Goal: Find specific page/section: Find specific page/section

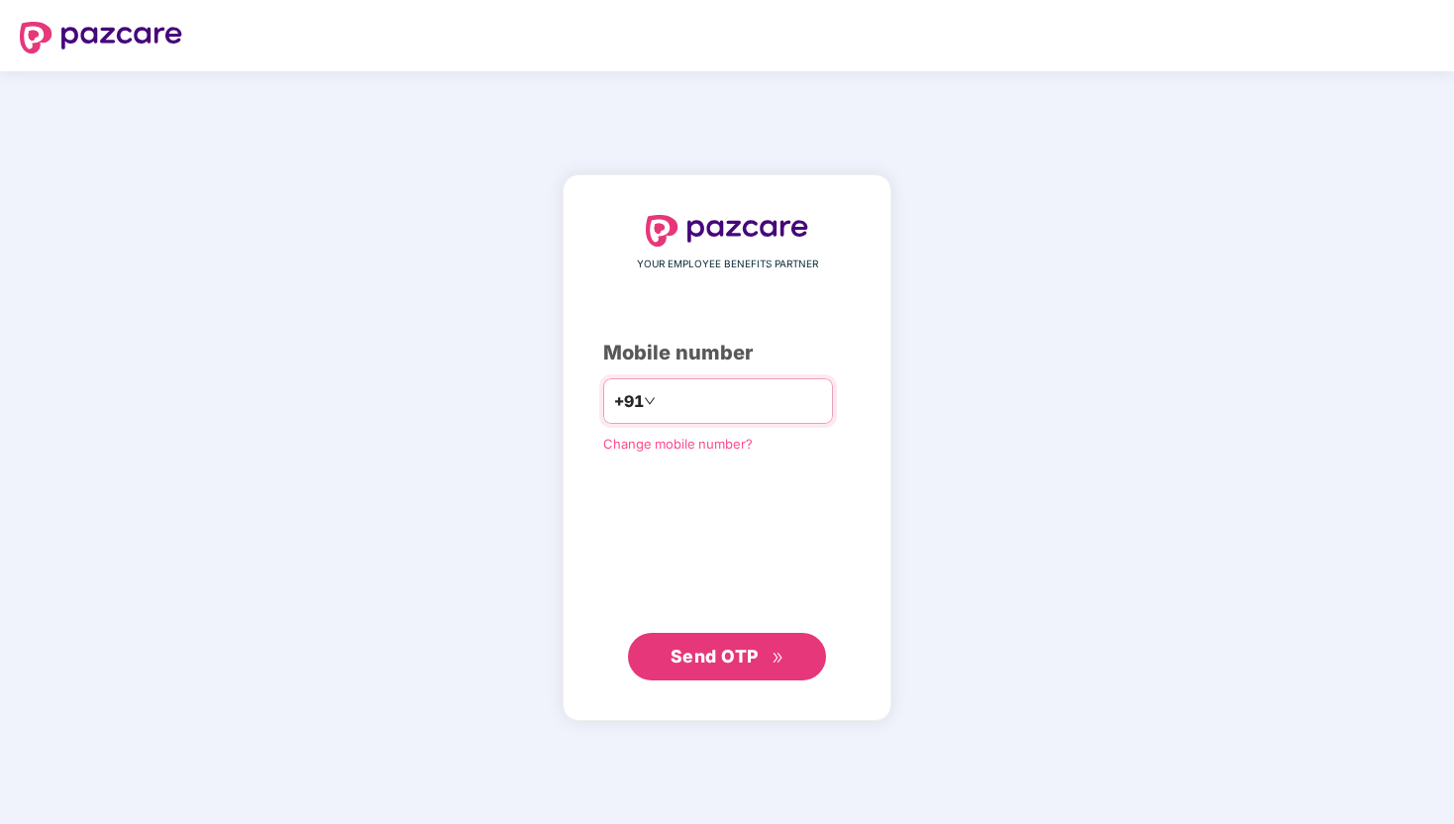
click at [716, 390] on input "number" at bounding box center [741, 401] width 162 height 32
type input "**********"
click at [705, 647] on span "Send OTP" at bounding box center [715, 656] width 88 height 21
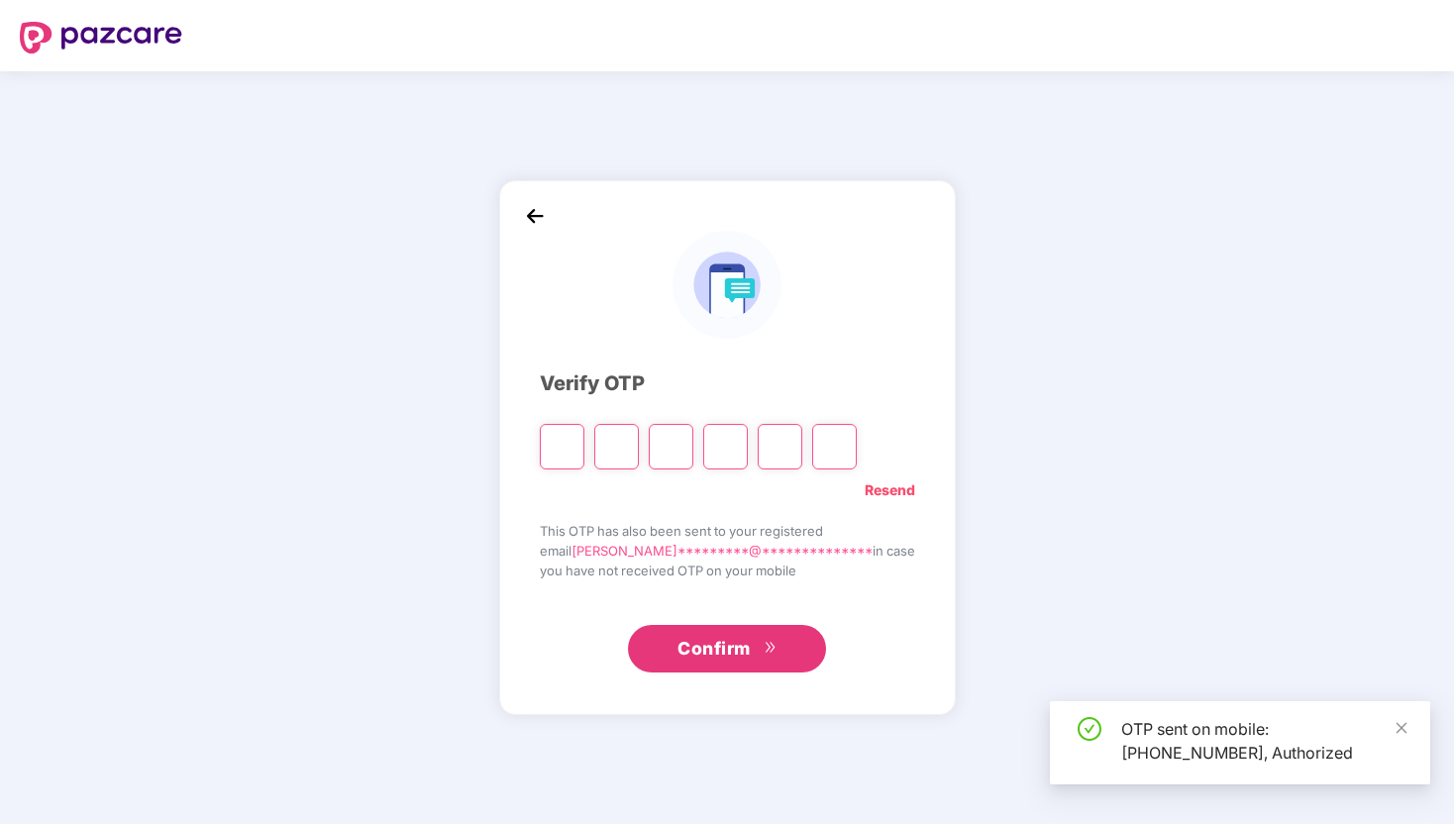
click at [579, 444] on input "Please enter verification code. Digit 1" at bounding box center [562, 447] width 45 height 46
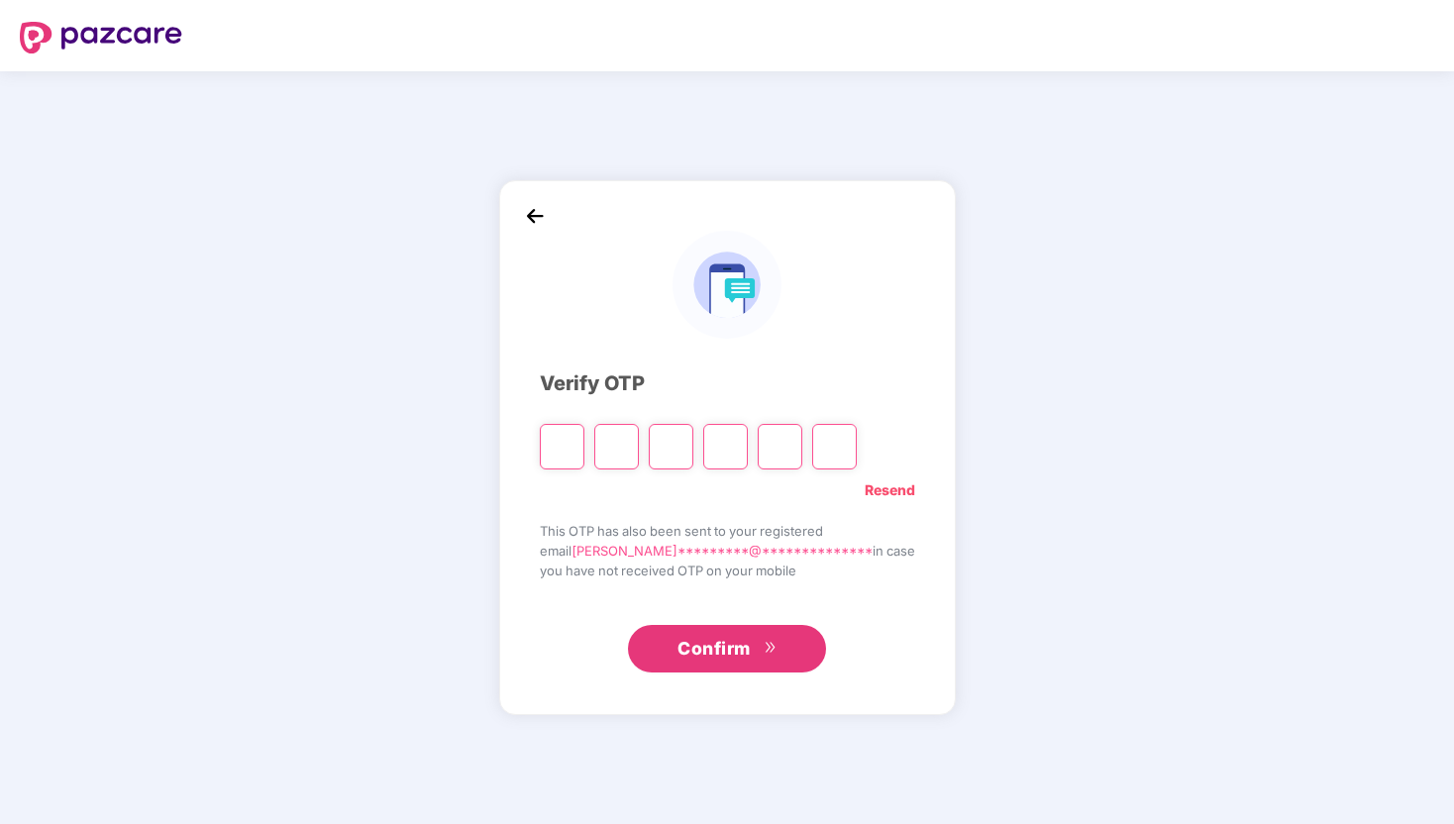
type input "*"
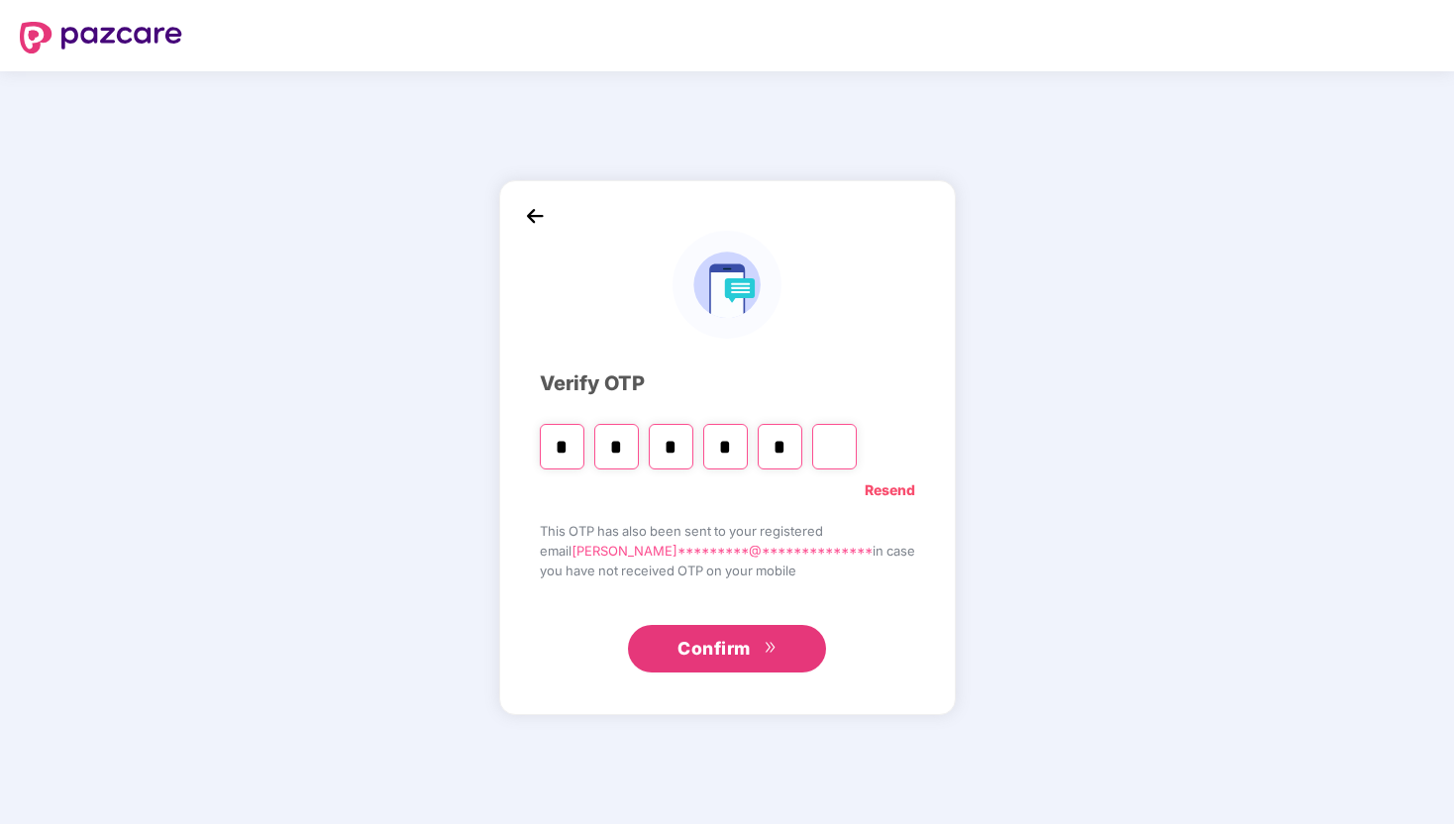
type input "*"
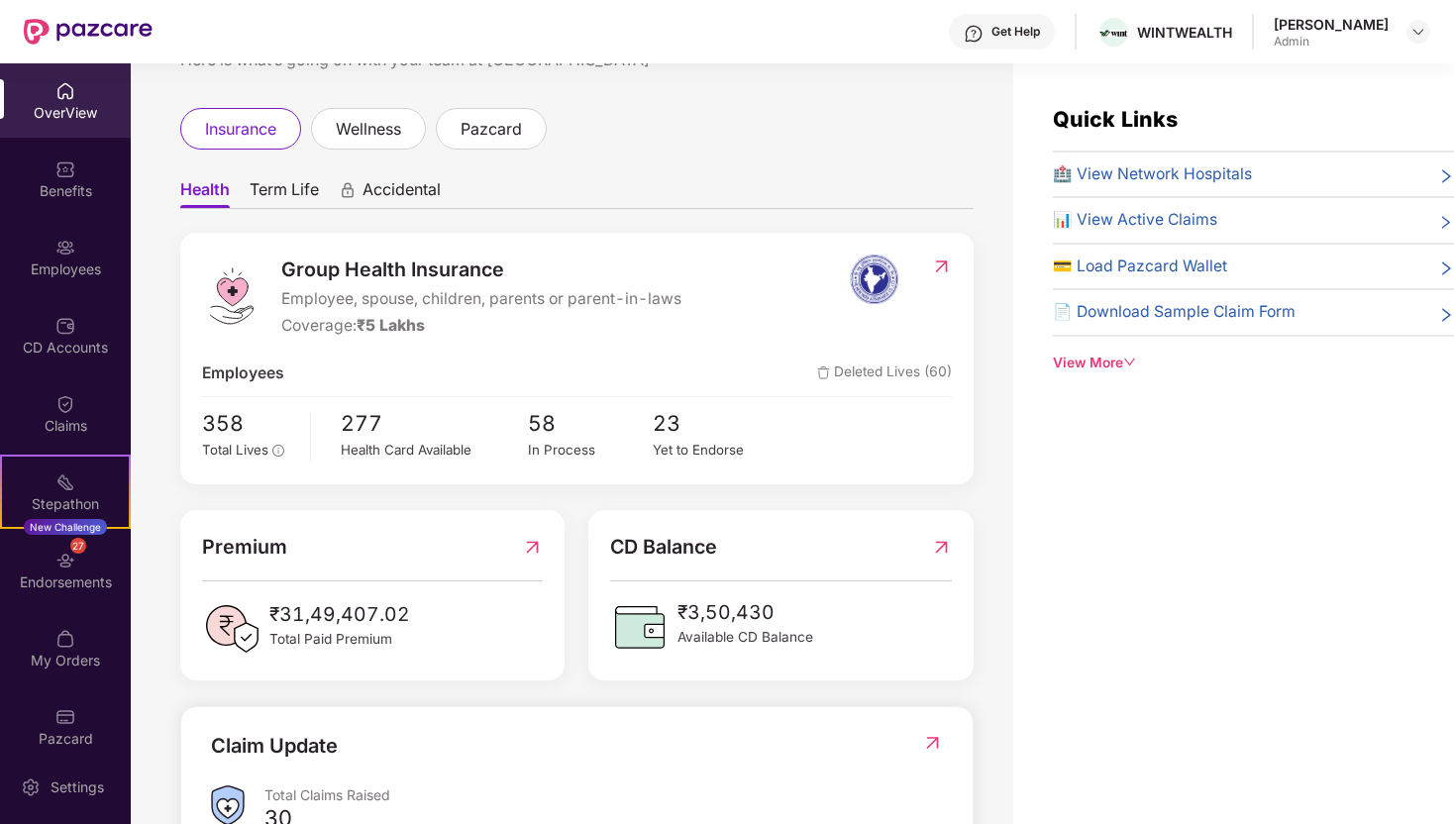
scroll to position [70, 0]
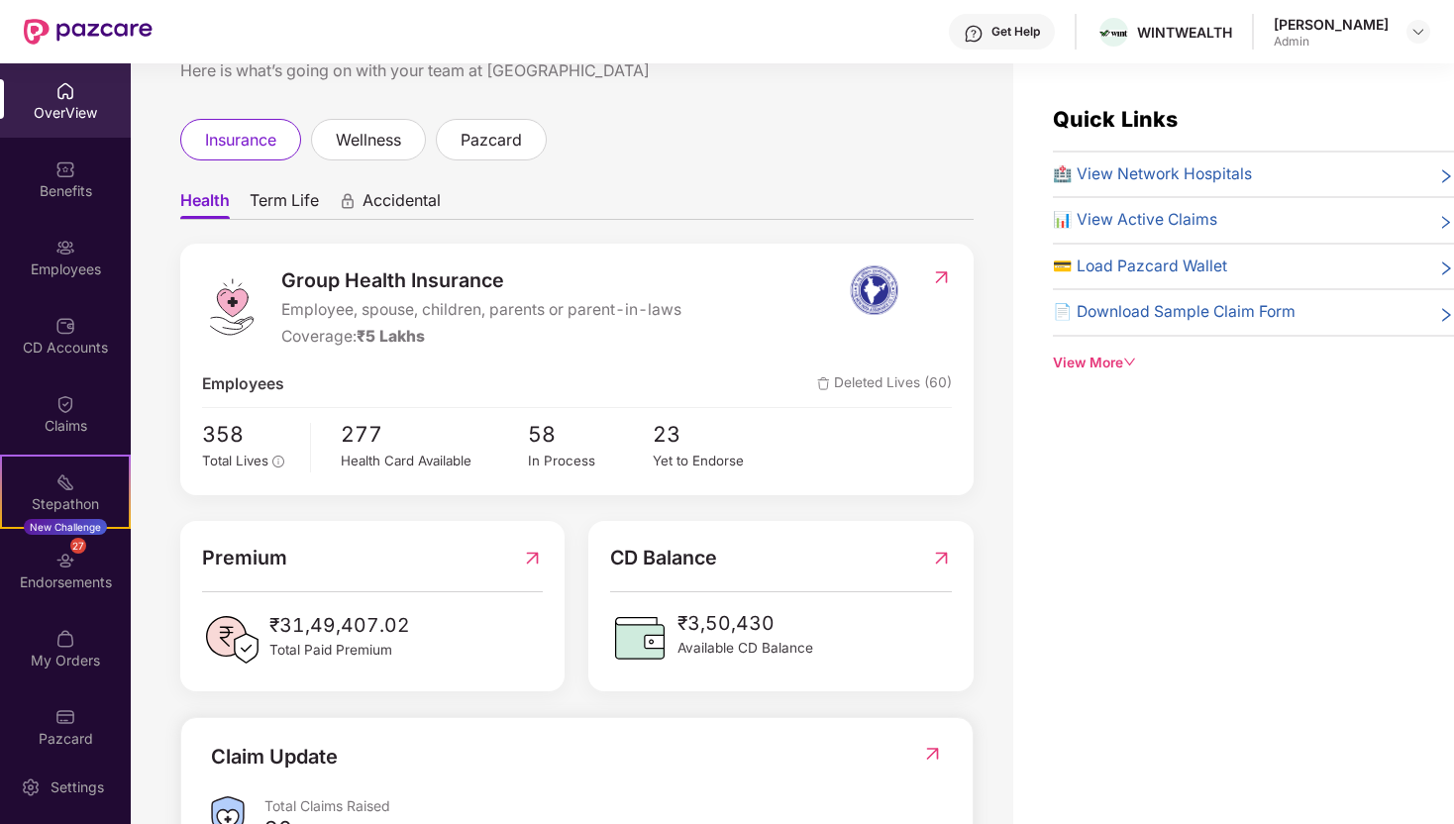
click at [942, 283] on img at bounding box center [941, 277] width 21 height 20
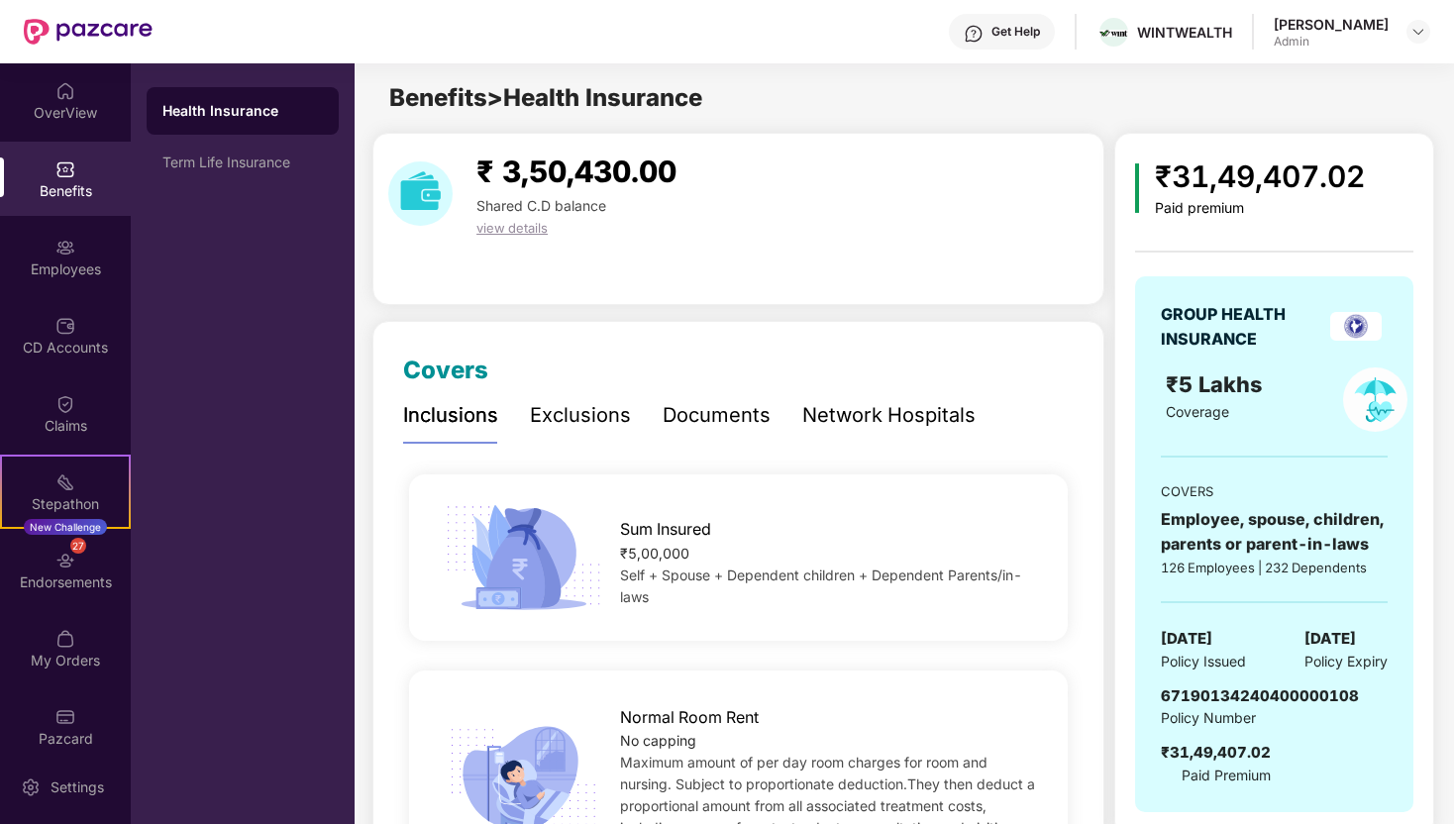
click at [726, 420] on div "Documents" at bounding box center [717, 415] width 108 height 31
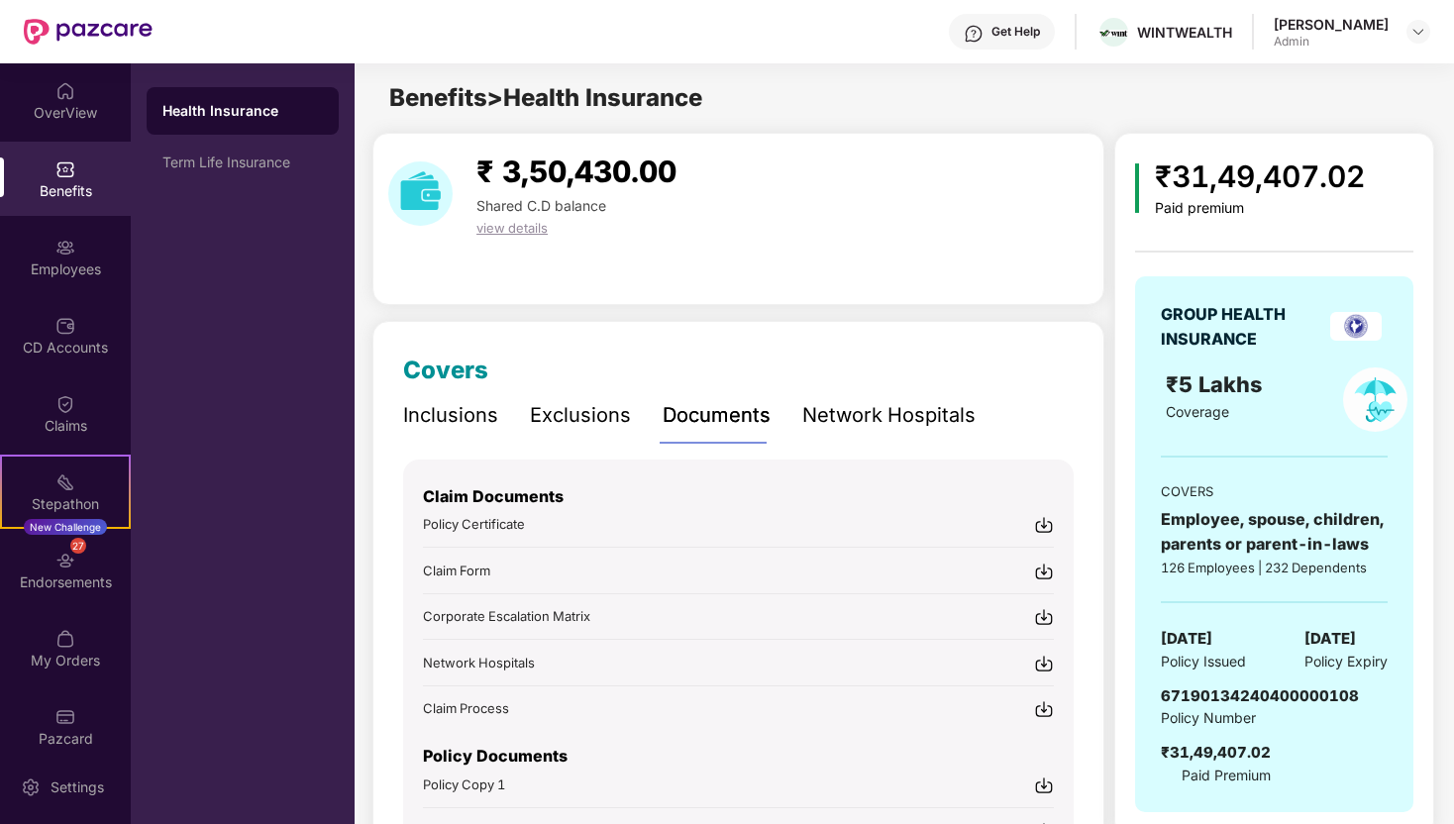
scroll to position [236, 0]
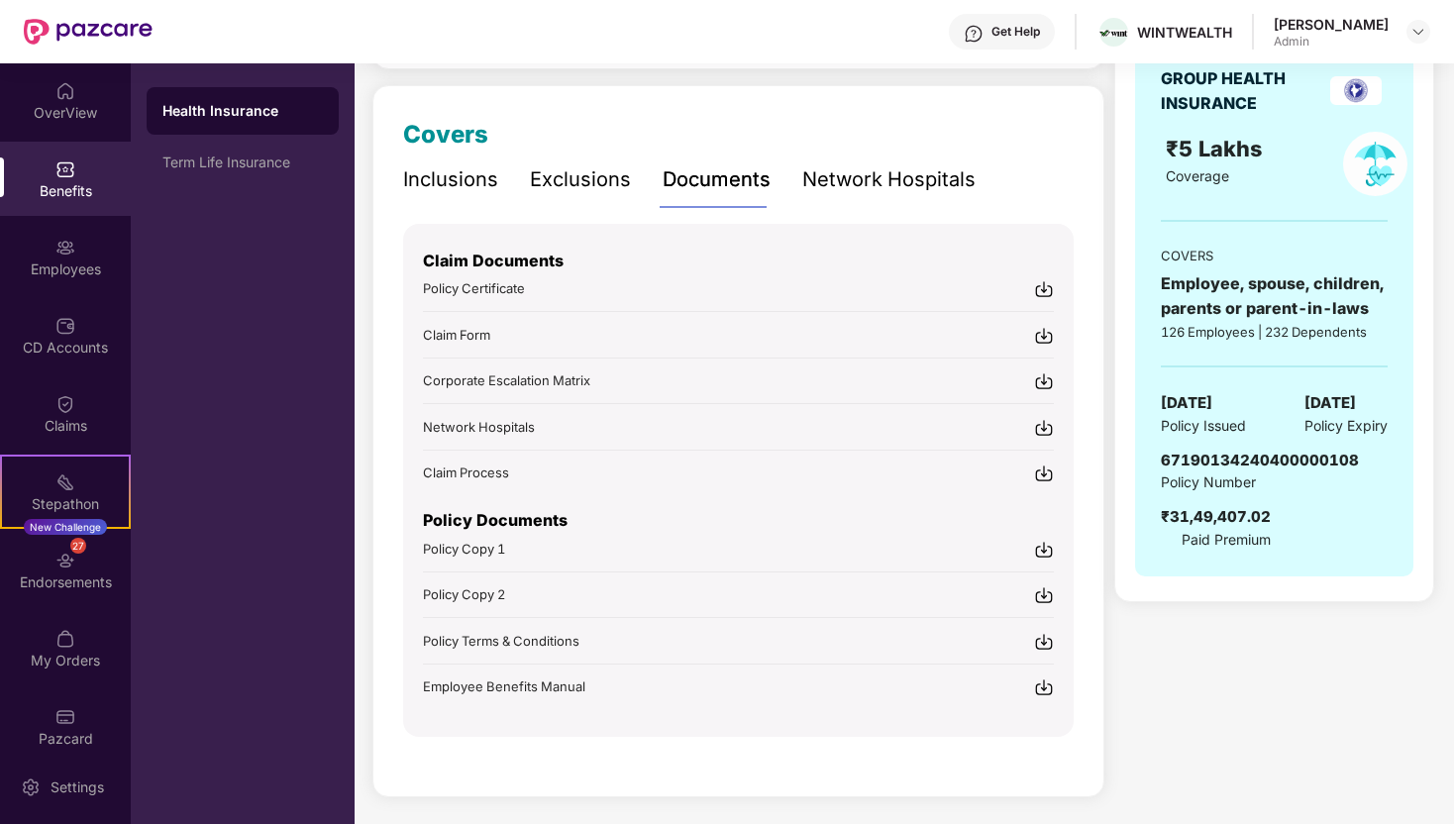
click at [1043, 546] on img at bounding box center [1044, 550] width 20 height 20
click at [1044, 587] on img at bounding box center [1044, 595] width 20 height 20
click at [1043, 633] on img at bounding box center [1044, 642] width 20 height 20
click at [1037, 684] on img at bounding box center [1044, 688] width 20 height 20
click at [1046, 637] on img at bounding box center [1044, 642] width 20 height 20
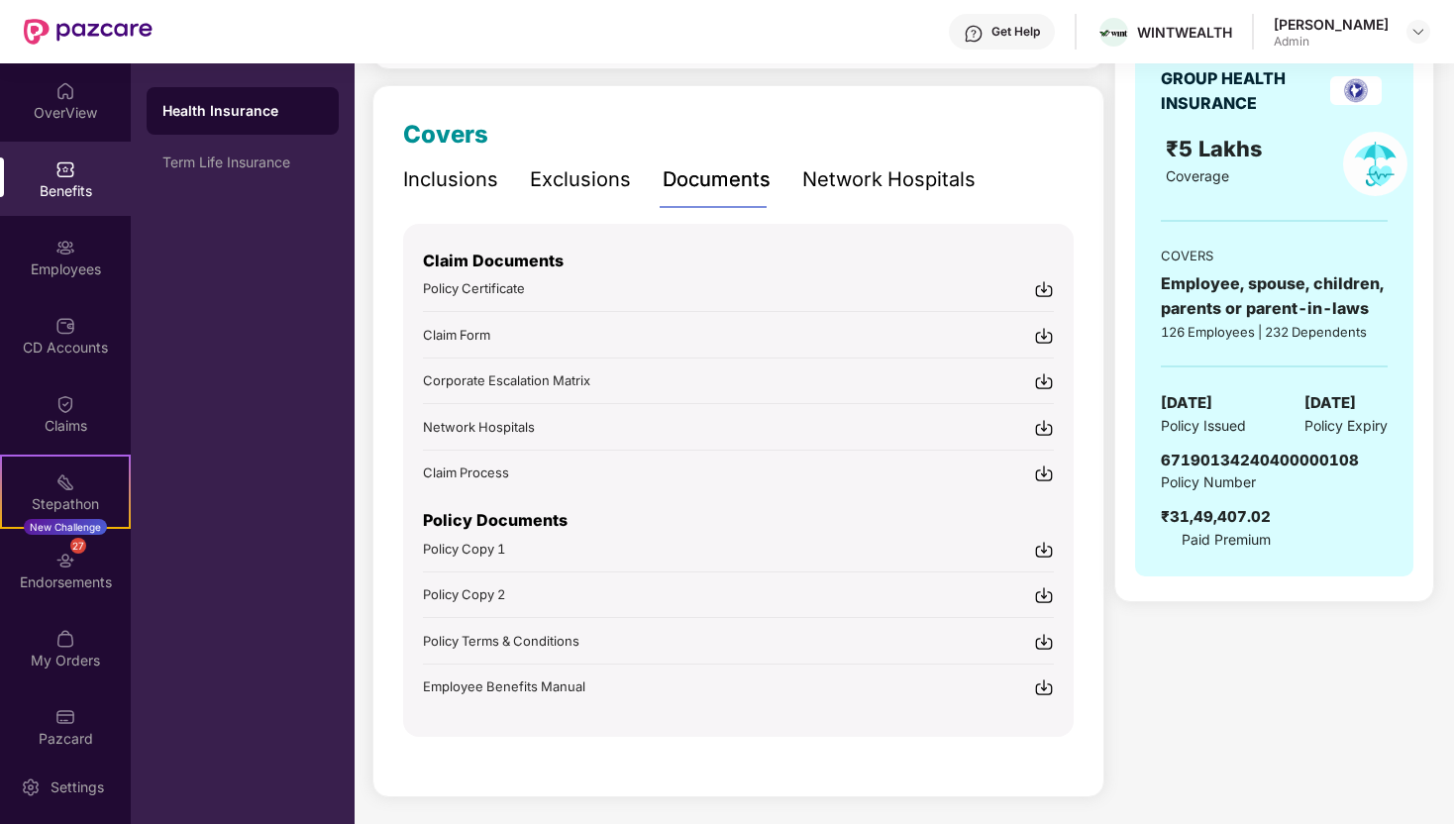
click at [851, 193] on div "Network Hospitals" at bounding box center [888, 179] width 173 height 31
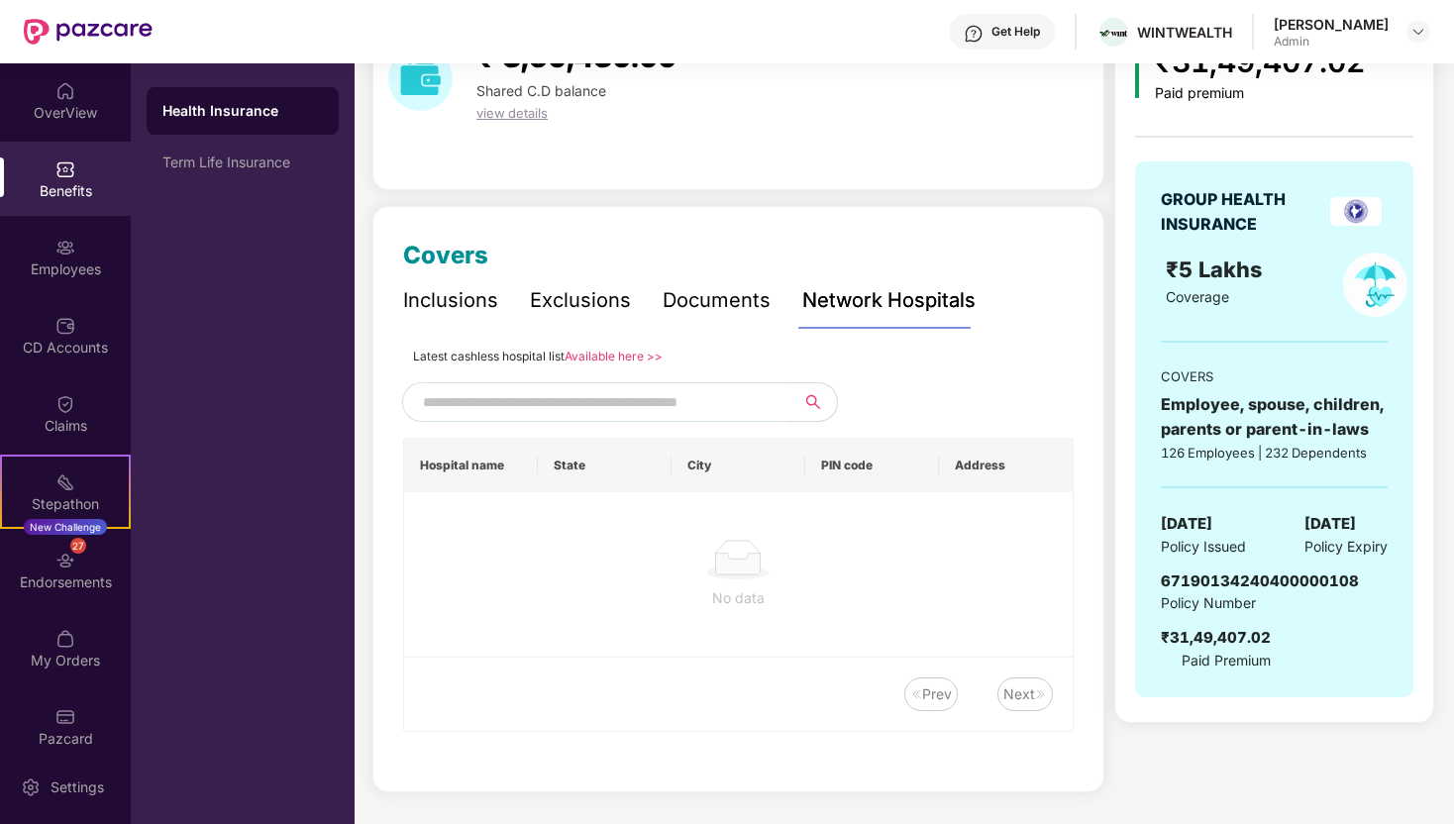
click at [748, 193] on div "₹ 3,50,430.00 Shared C.D balance view details Covers Inclusions Exclusions Docu…" at bounding box center [738, 413] width 732 height 790
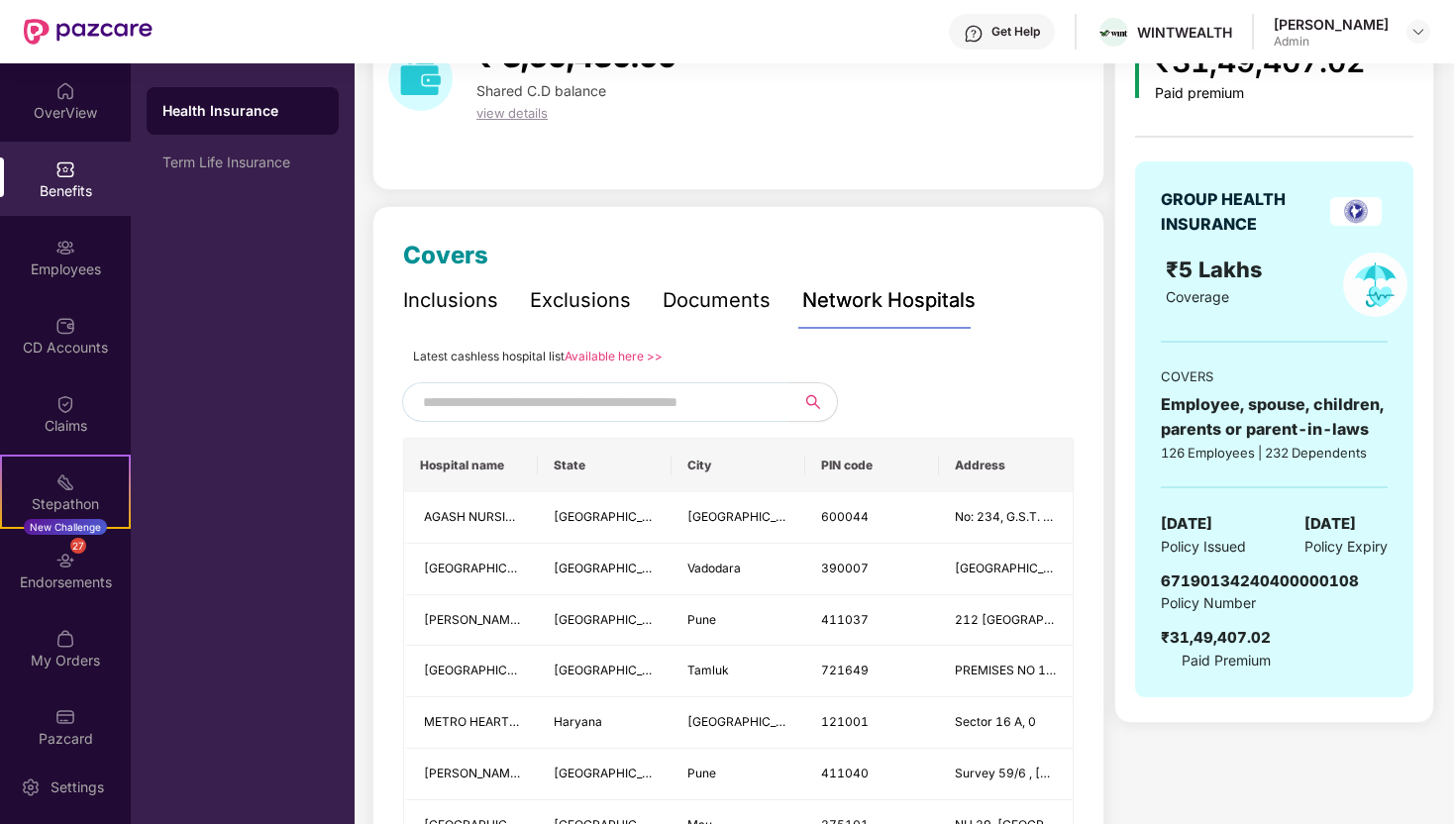
click at [748, 304] on div "Documents" at bounding box center [717, 300] width 108 height 31
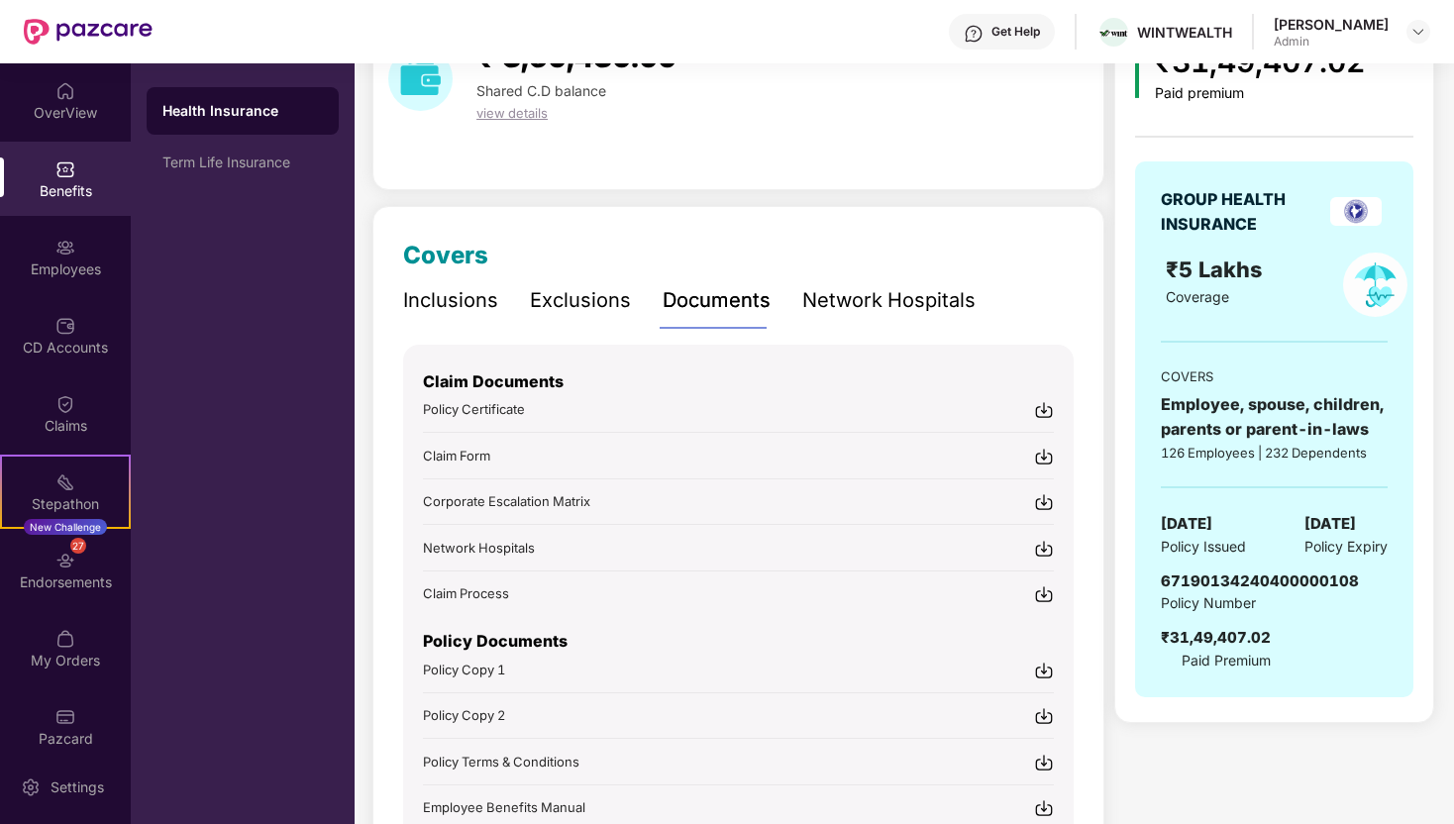
scroll to position [0, 0]
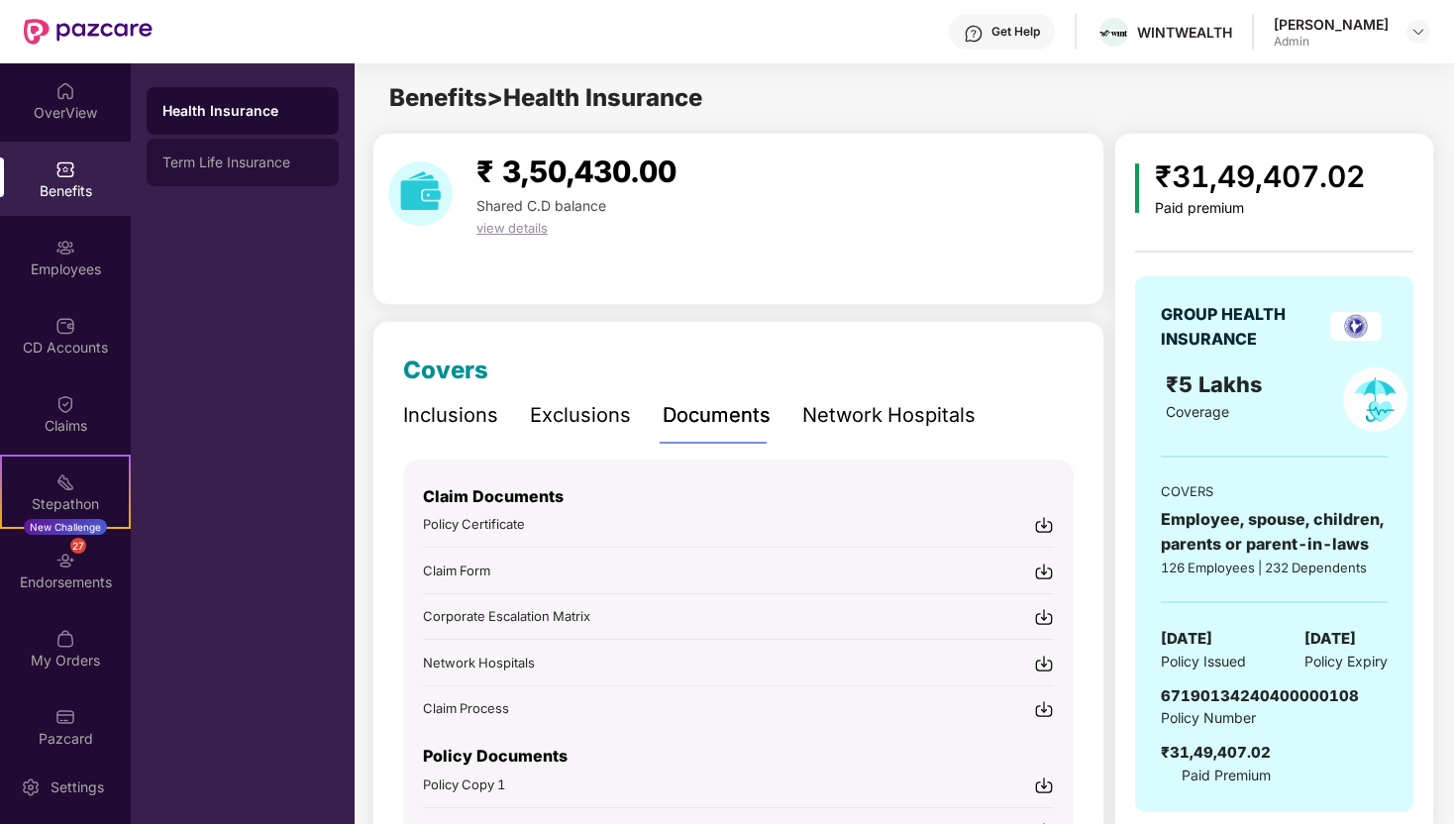
click at [239, 165] on div "Term Life Insurance" at bounding box center [242, 163] width 160 height 16
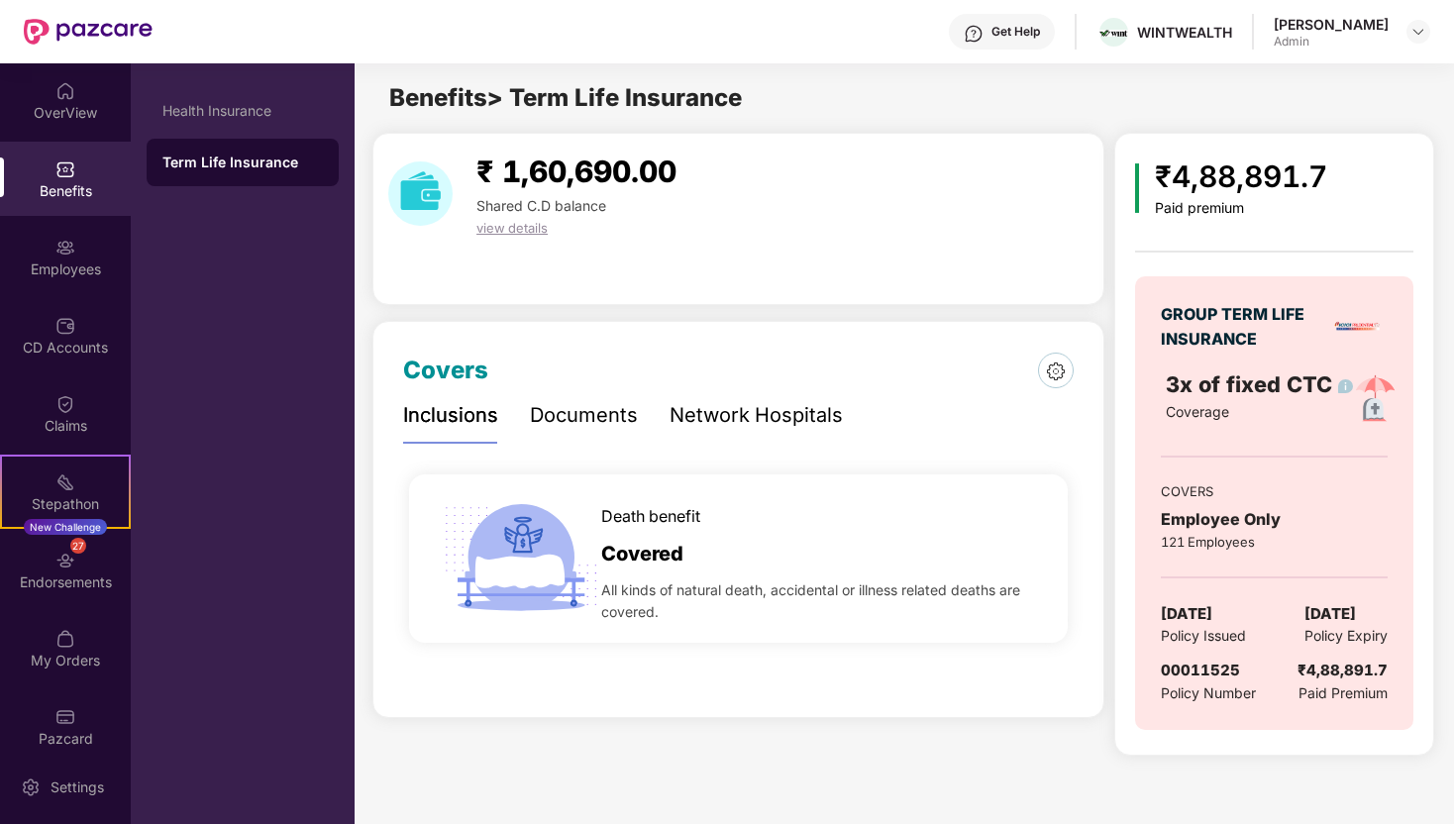
click at [580, 410] on div "Documents" at bounding box center [584, 415] width 108 height 31
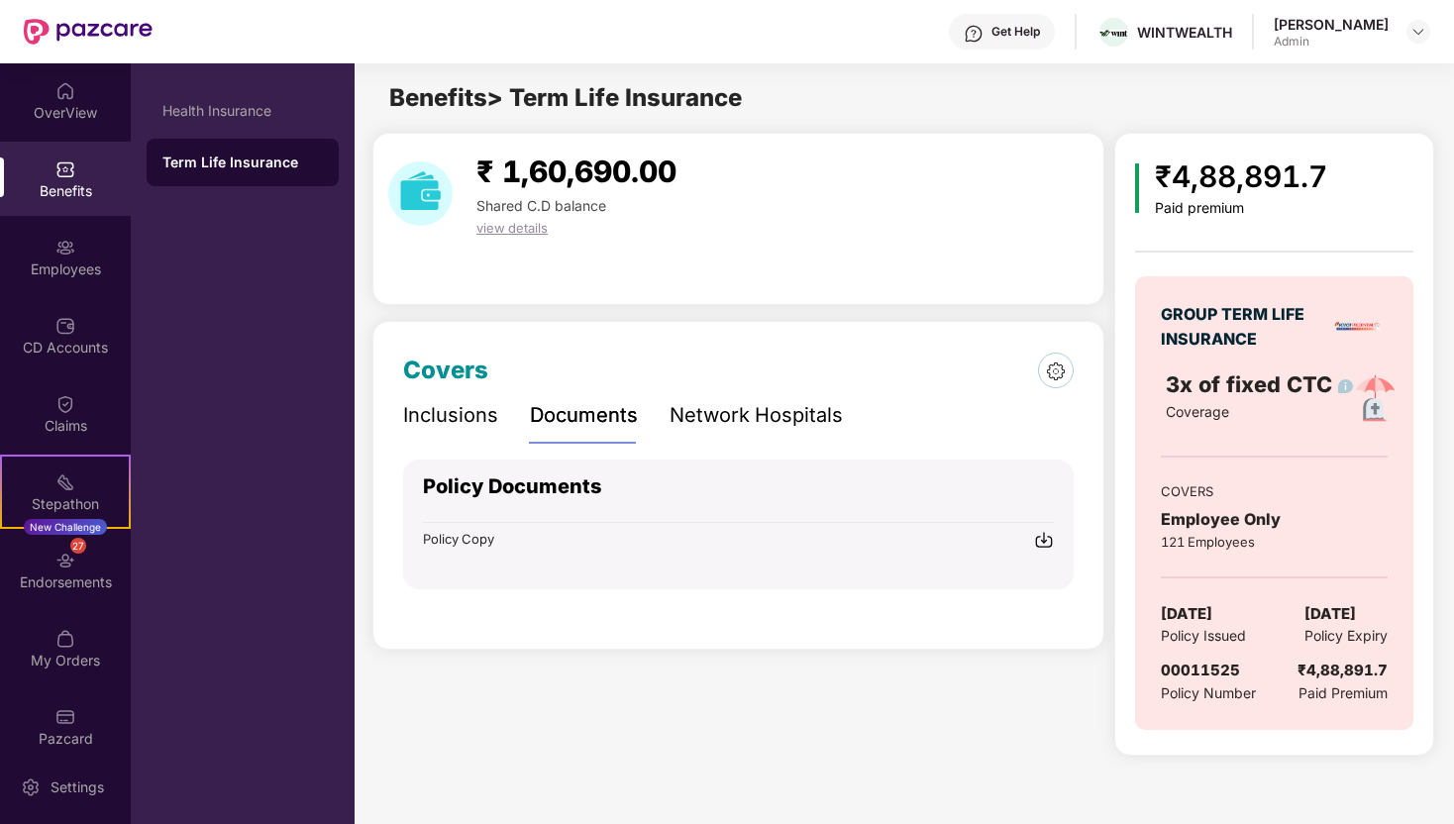
click at [1041, 538] on img at bounding box center [1044, 540] width 20 height 20
